Goal: Share content

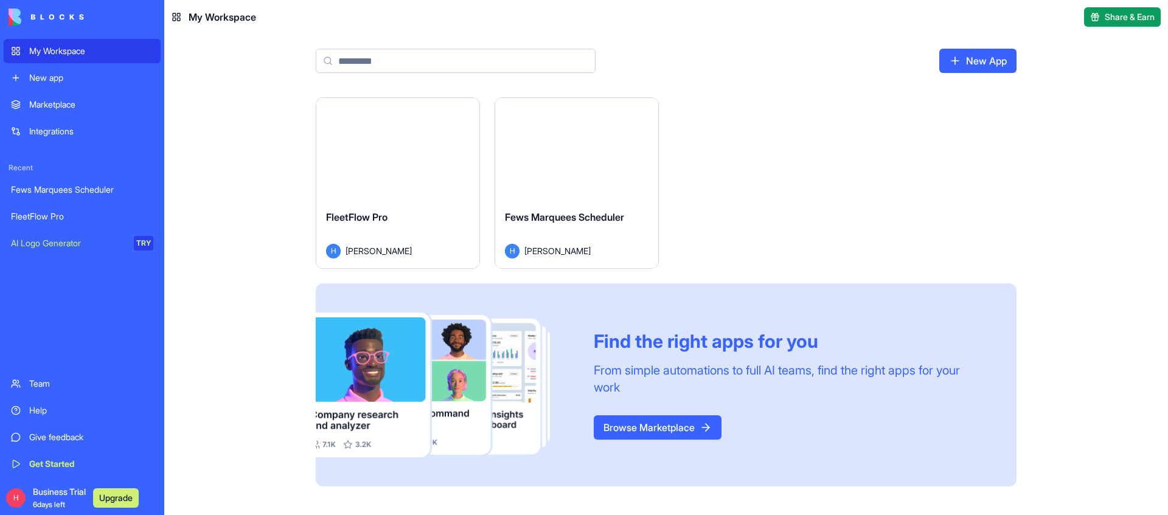
click at [563, 168] on div "Launch" at bounding box center [576, 149] width 163 height 102
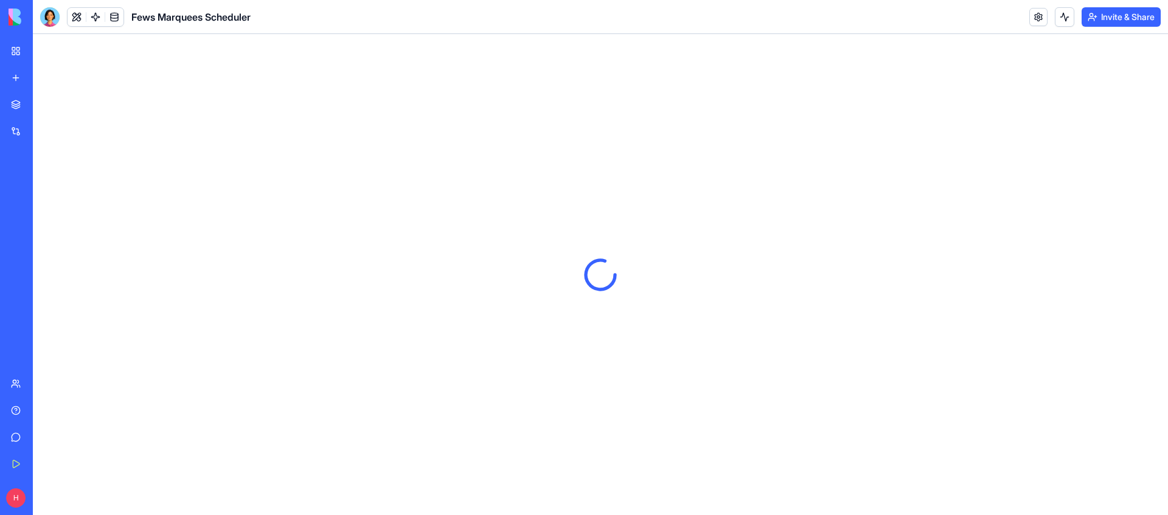
click at [1118, 23] on button "Invite & Share" at bounding box center [1121, 16] width 79 height 19
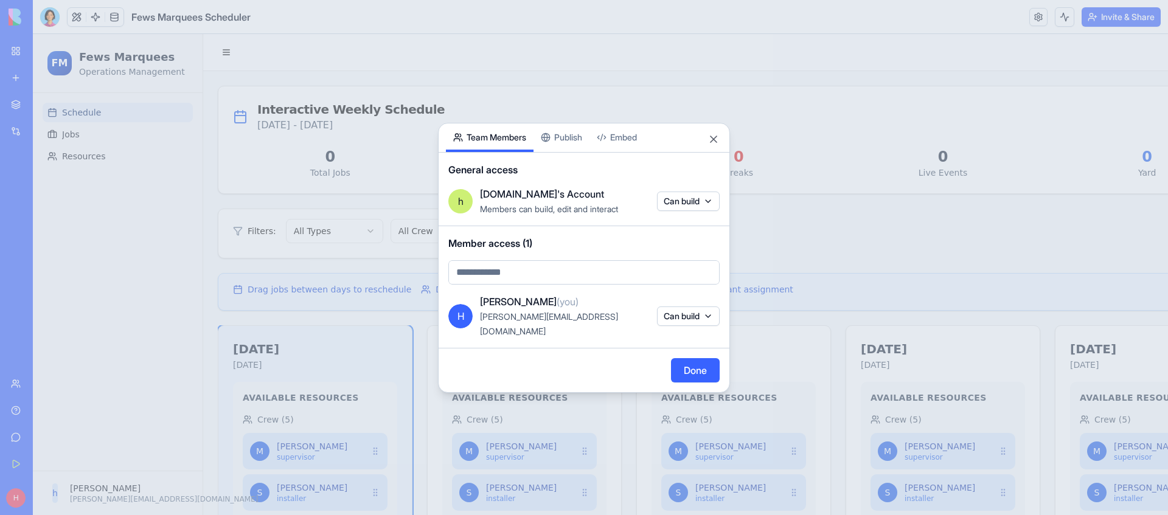
click at [555, 144] on button "Publish" at bounding box center [562, 137] width 56 height 29
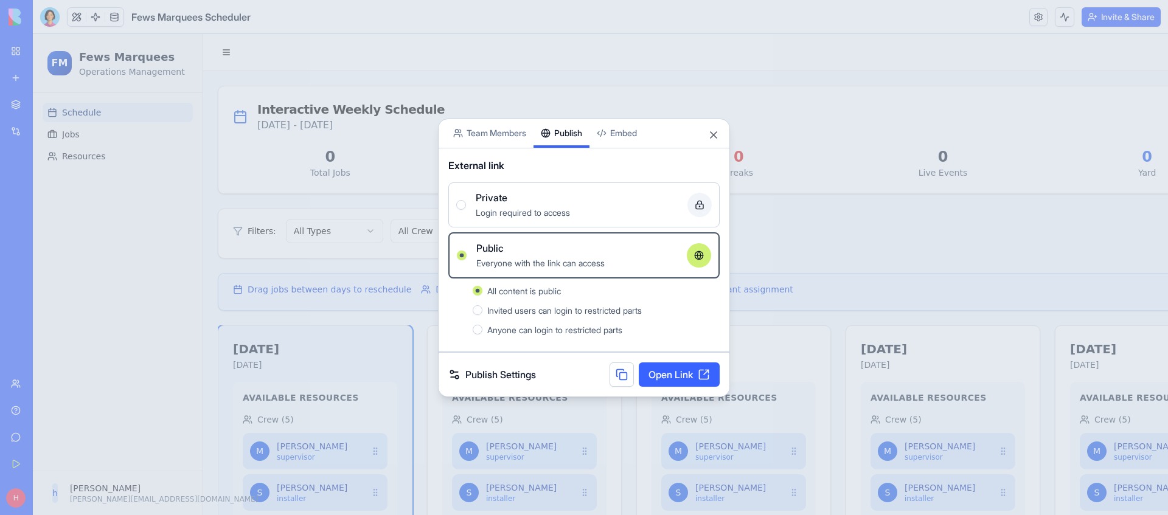
click at [681, 376] on link "Open Link" at bounding box center [679, 375] width 81 height 24
click at [685, 381] on link "Open Link" at bounding box center [679, 375] width 81 height 24
click at [715, 132] on button "Close" at bounding box center [713, 135] width 12 height 12
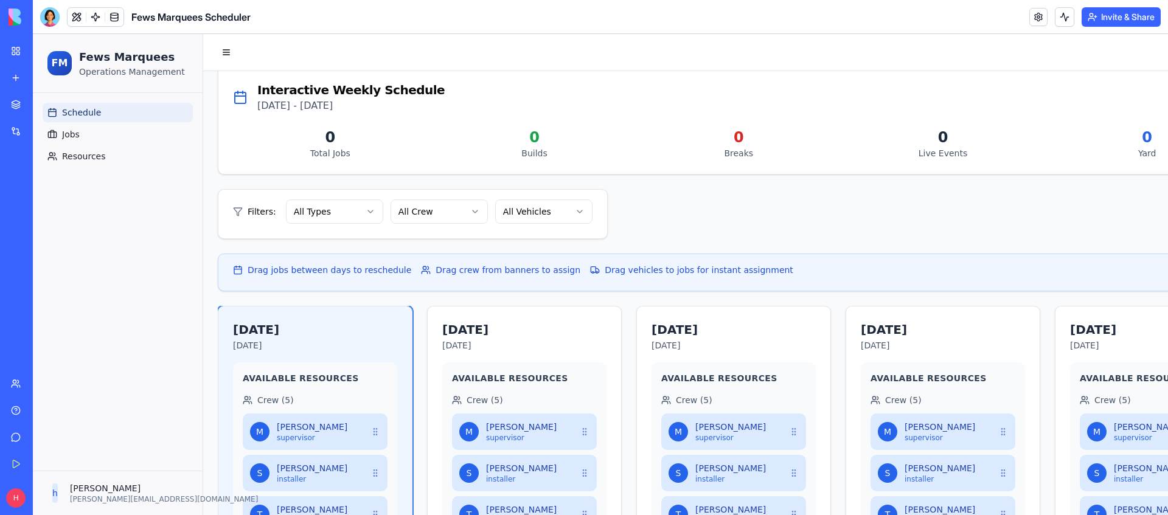
scroll to position [21, 0]
